Goal: Information Seeking & Learning: Learn about a topic

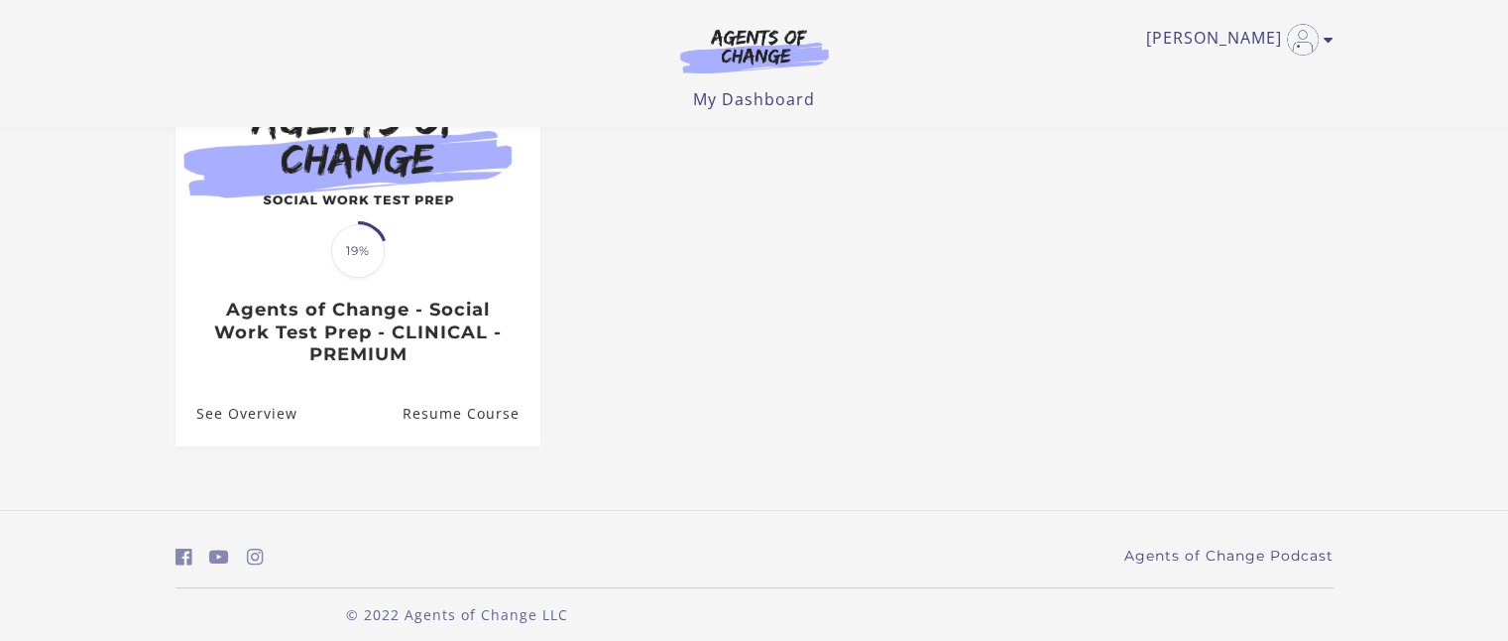
scroll to position [267, 0]
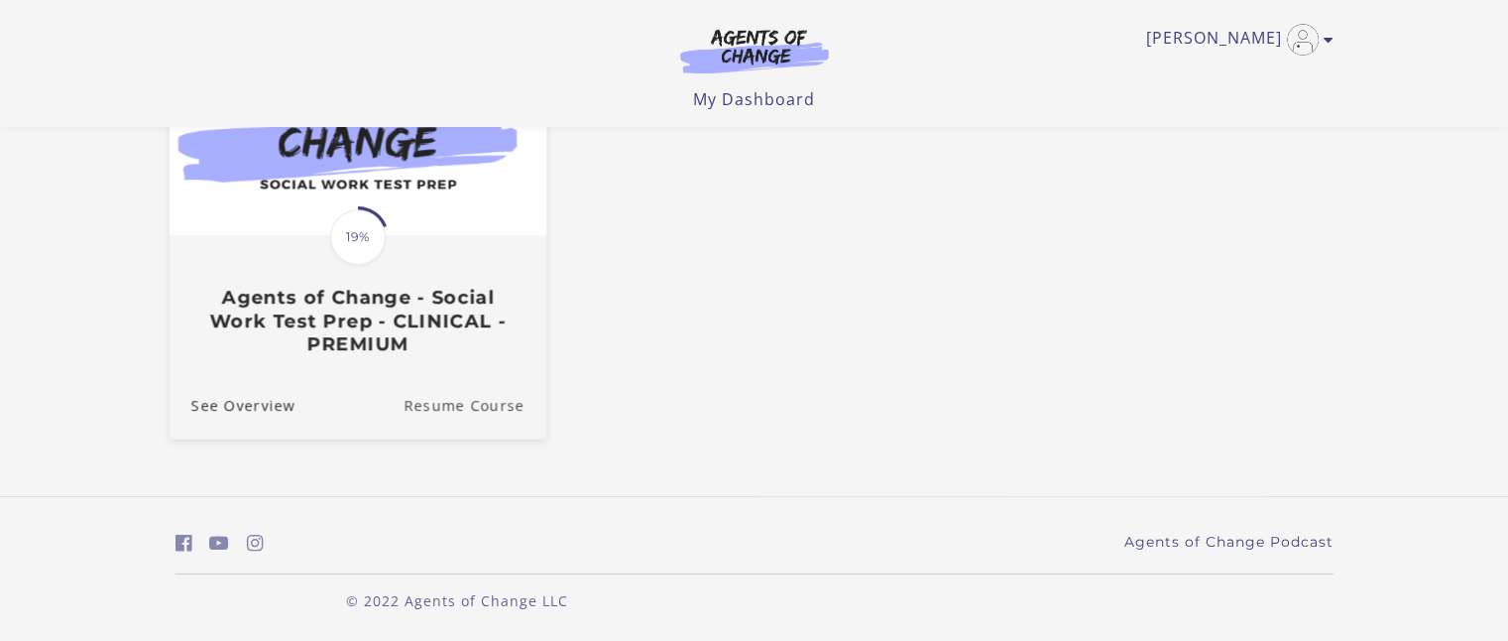
click at [483, 401] on link "Resume Course" at bounding box center [475, 405] width 143 height 66
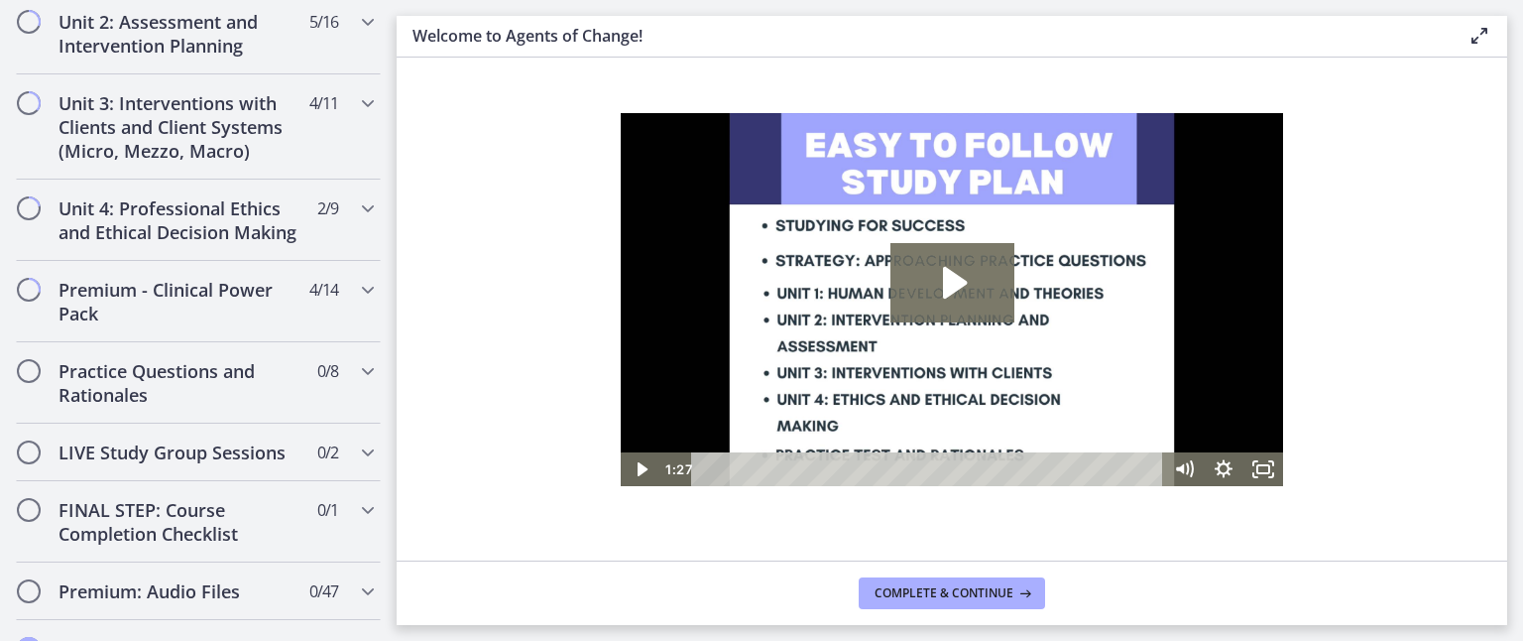
scroll to position [1487, 0]
